Goal: Navigation & Orientation: Go to known website

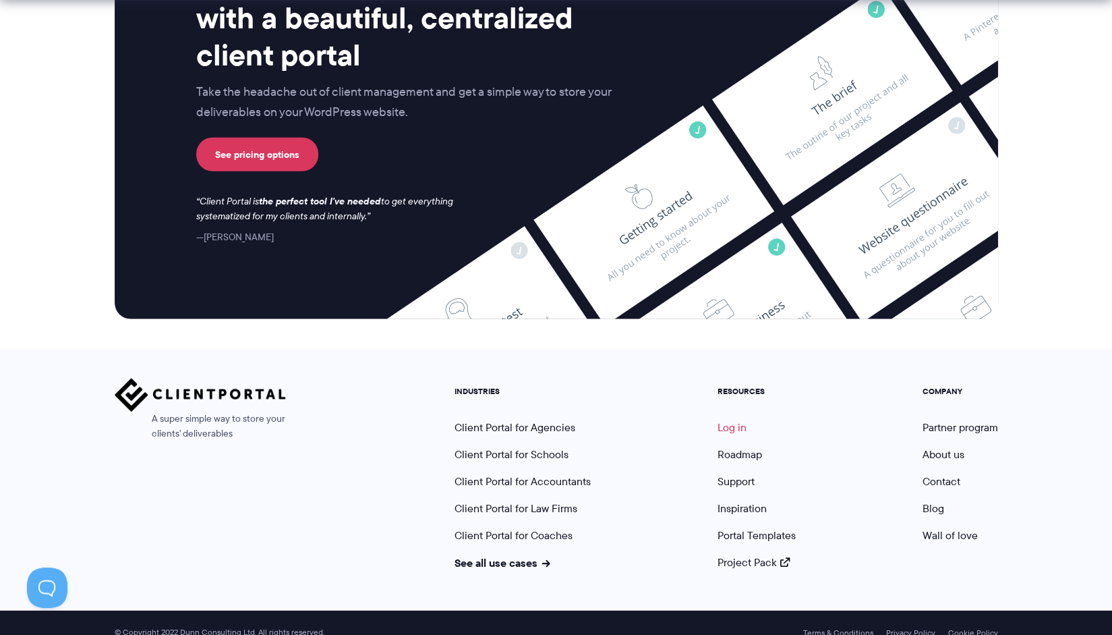
click at [741, 419] on link "Log in" at bounding box center [731, 427] width 29 height 16
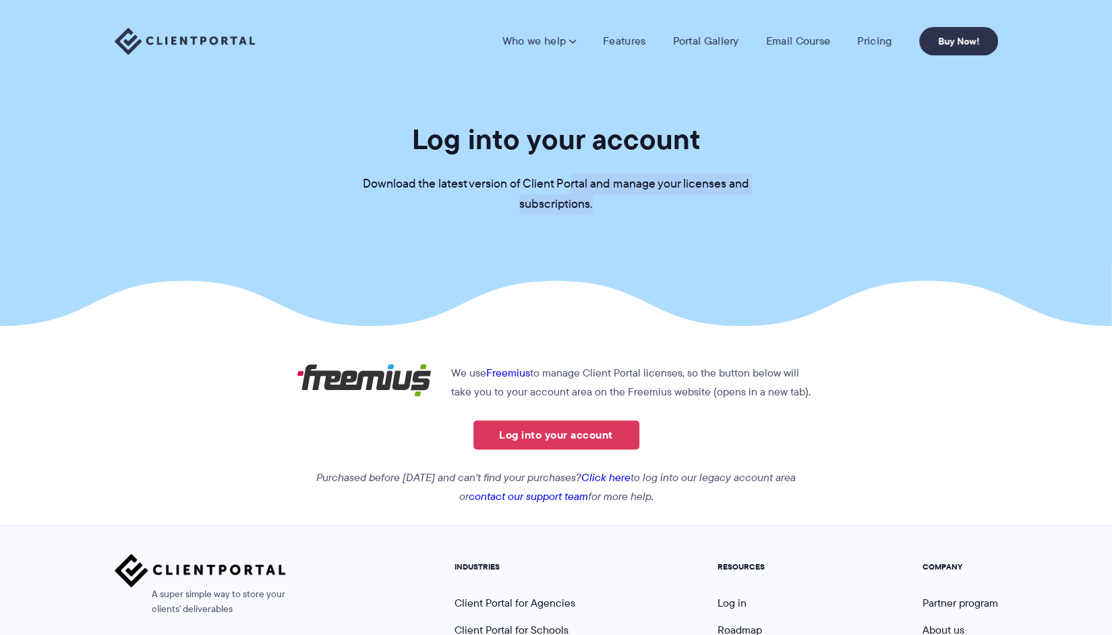
drag, startPoint x: 616, startPoint y: 188, endPoint x: 647, endPoint y: 201, distance: 34.2
click at [647, 201] on p "Download the latest version of Client Portal and manage your licenses and subsc…" at bounding box center [556, 194] width 405 height 40
click at [510, 424] on link "Log into your account" at bounding box center [556, 434] width 166 height 29
click at [469, 185] on p "Download the latest version of Client Portal and manage your licenses and subsc…" at bounding box center [556, 194] width 405 height 40
drag, startPoint x: 480, startPoint y: 185, endPoint x: 569, endPoint y: 206, distance: 91.4
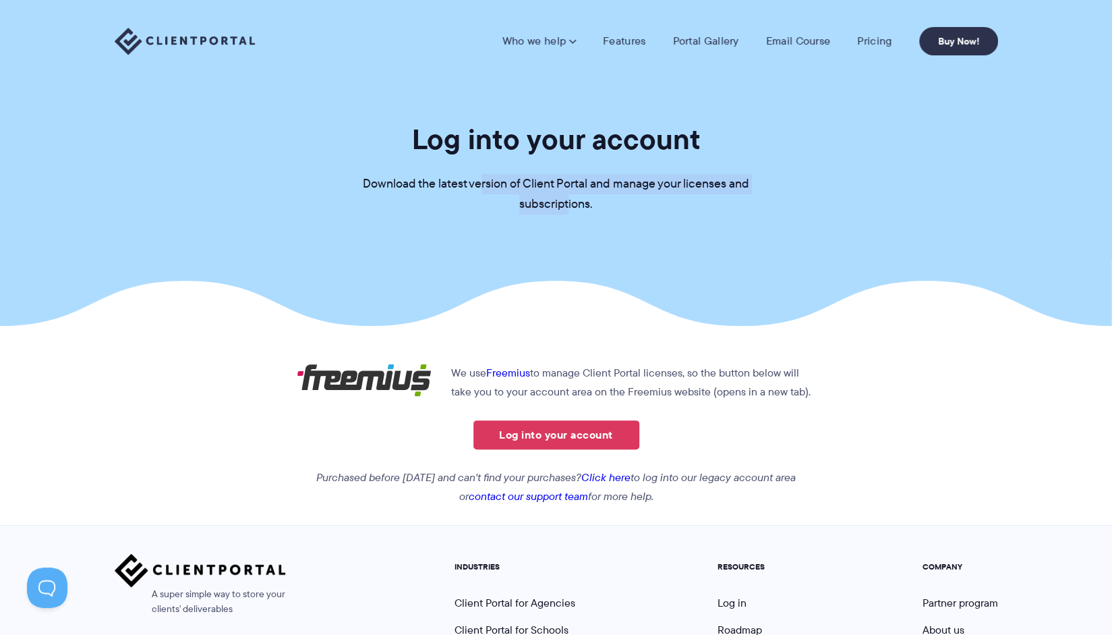
click at [568, 206] on p "Download the latest version of Client Portal and manage your licenses and subsc…" at bounding box center [556, 194] width 405 height 40
click at [591, 433] on link "Log into your account" at bounding box center [556, 434] width 166 height 29
